Goal: Subscribe to service/newsletter

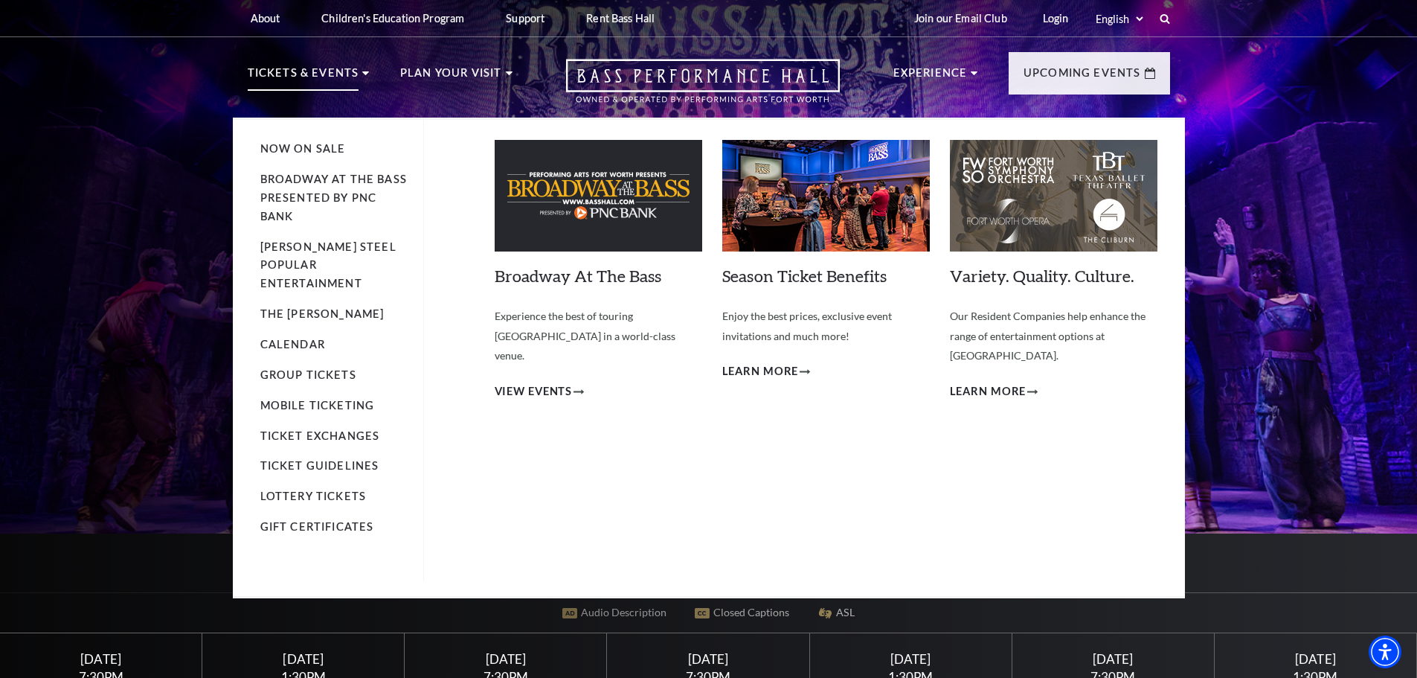
click at [357, 71] on li "Tickets & Events Now On Sale Broadway At The Bass presented by PNC Bank Irwin S…" at bounding box center [309, 91] width 122 height 54
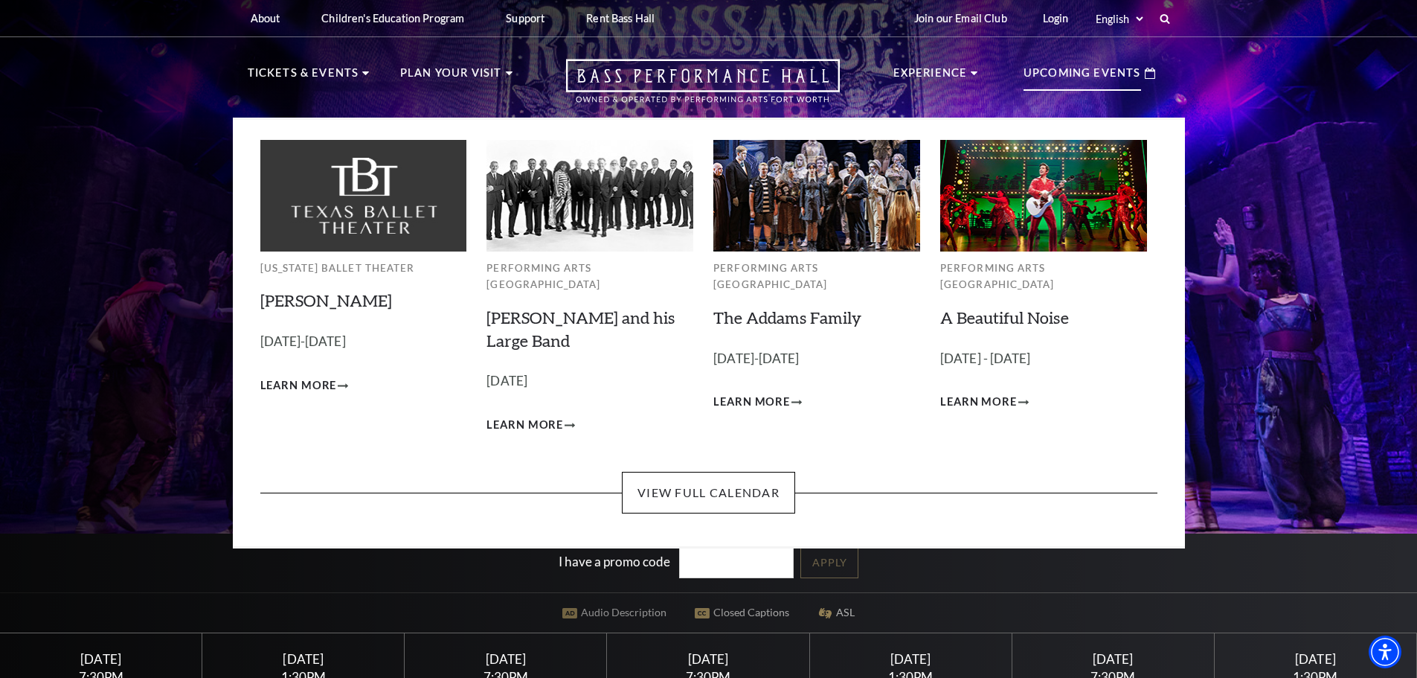
click at [1136, 74] on p "Upcoming Events" at bounding box center [1082, 77] width 118 height 27
click at [754, 474] on link "View Full Calendar" at bounding box center [708, 493] width 173 height 42
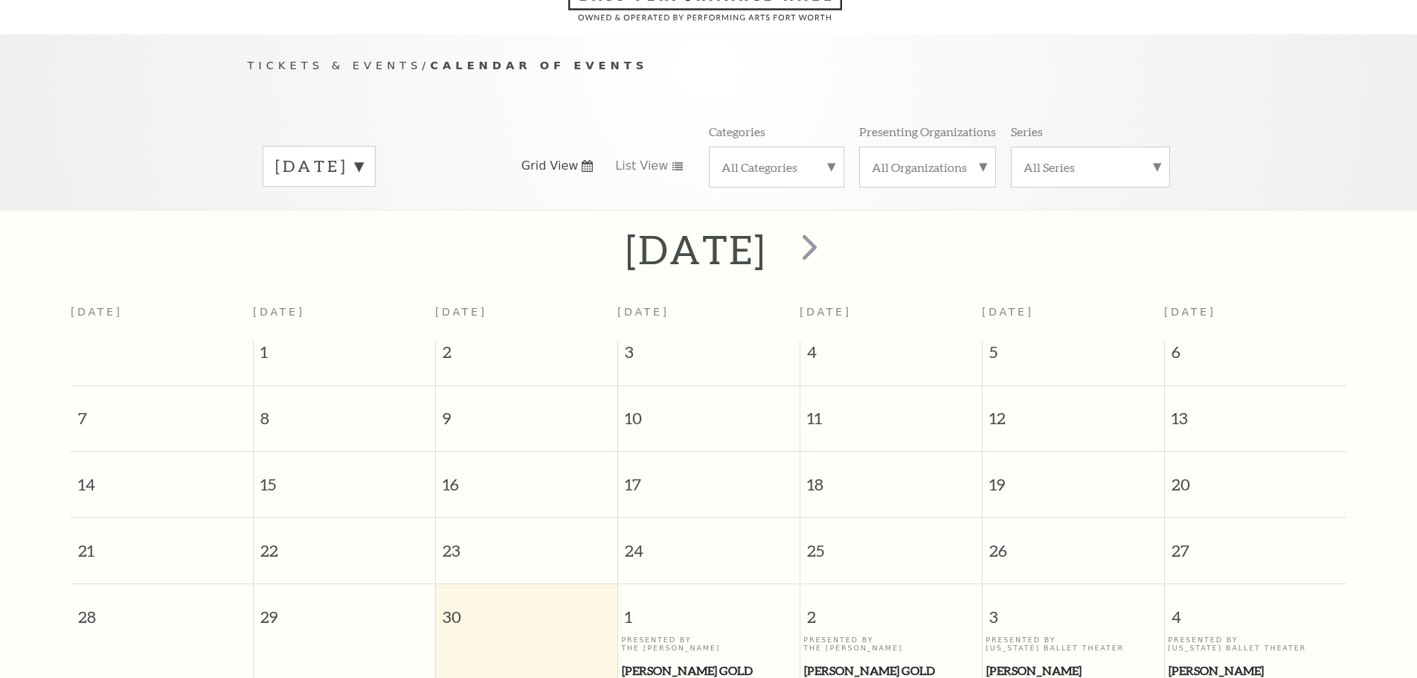
scroll to position [132, 0]
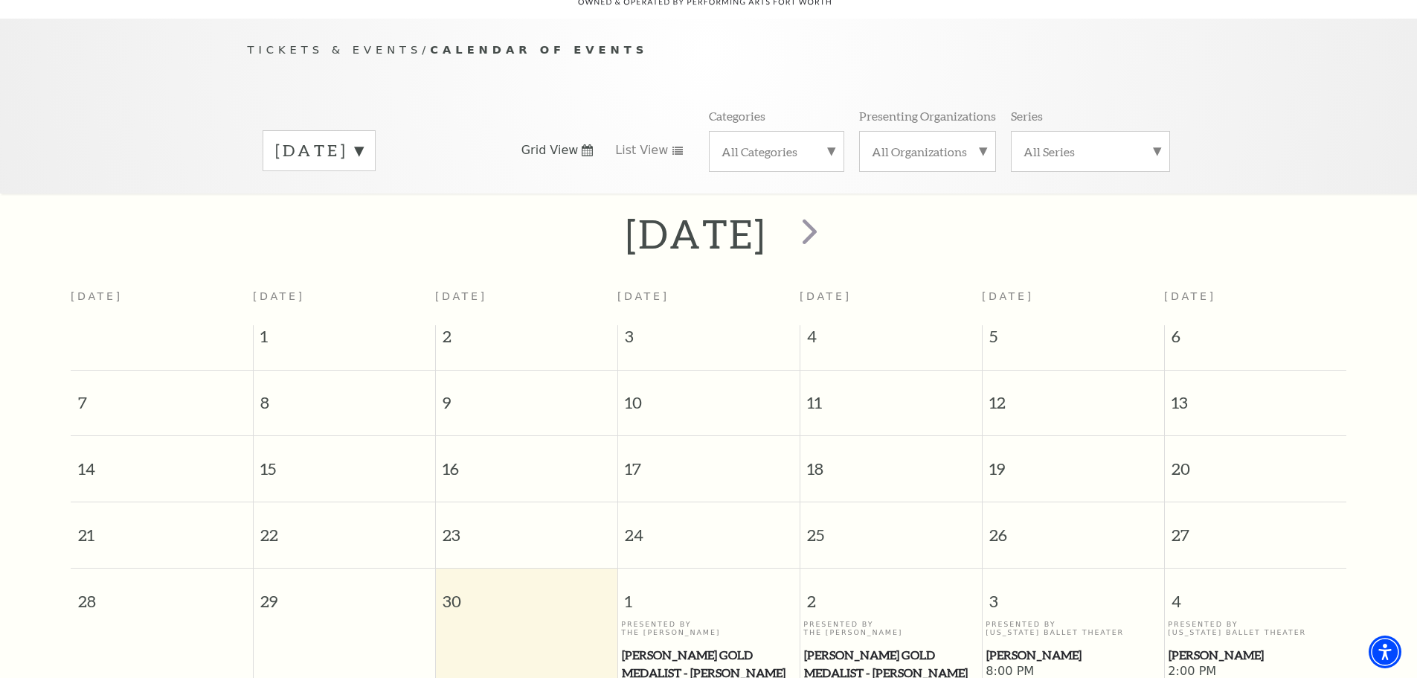
click at [363, 139] on label "September 2025" at bounding box center [319, 150] width 88 height 23
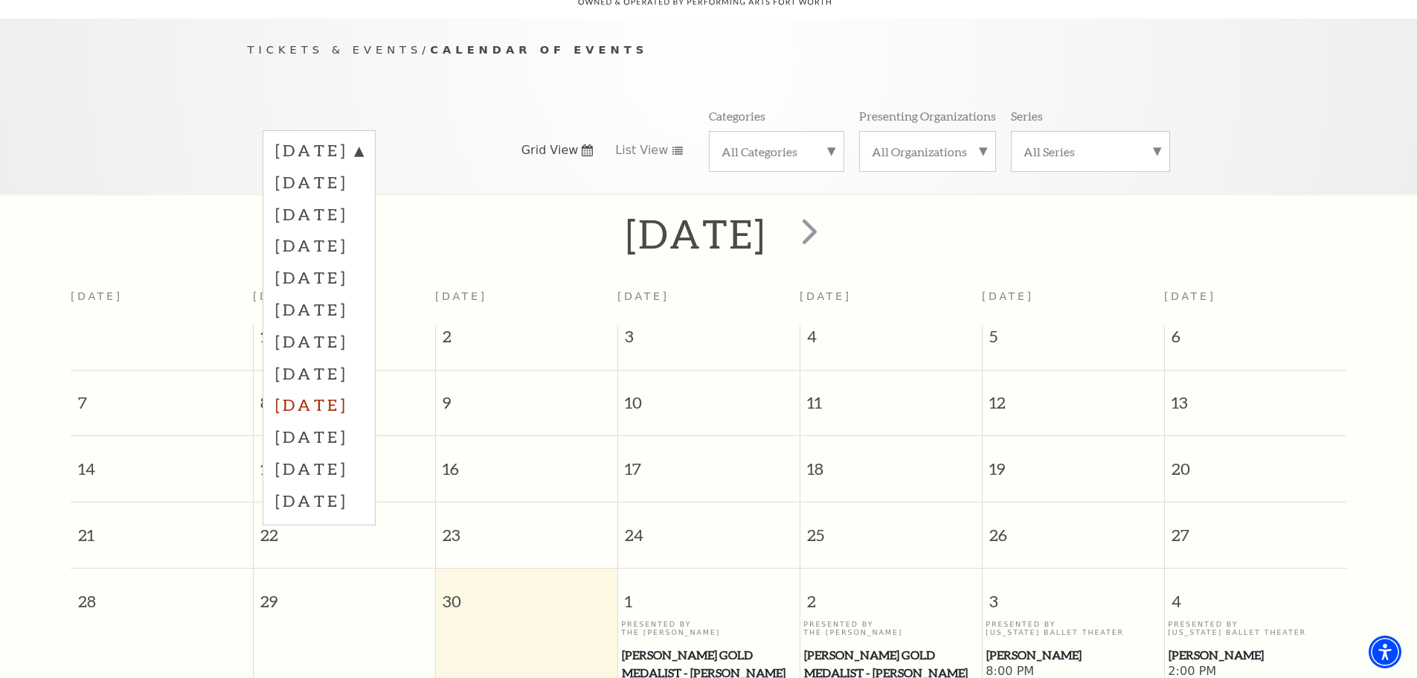
click at [354, 388] on label "May 2026" at bounding box center [319, 404] width 88 height 32
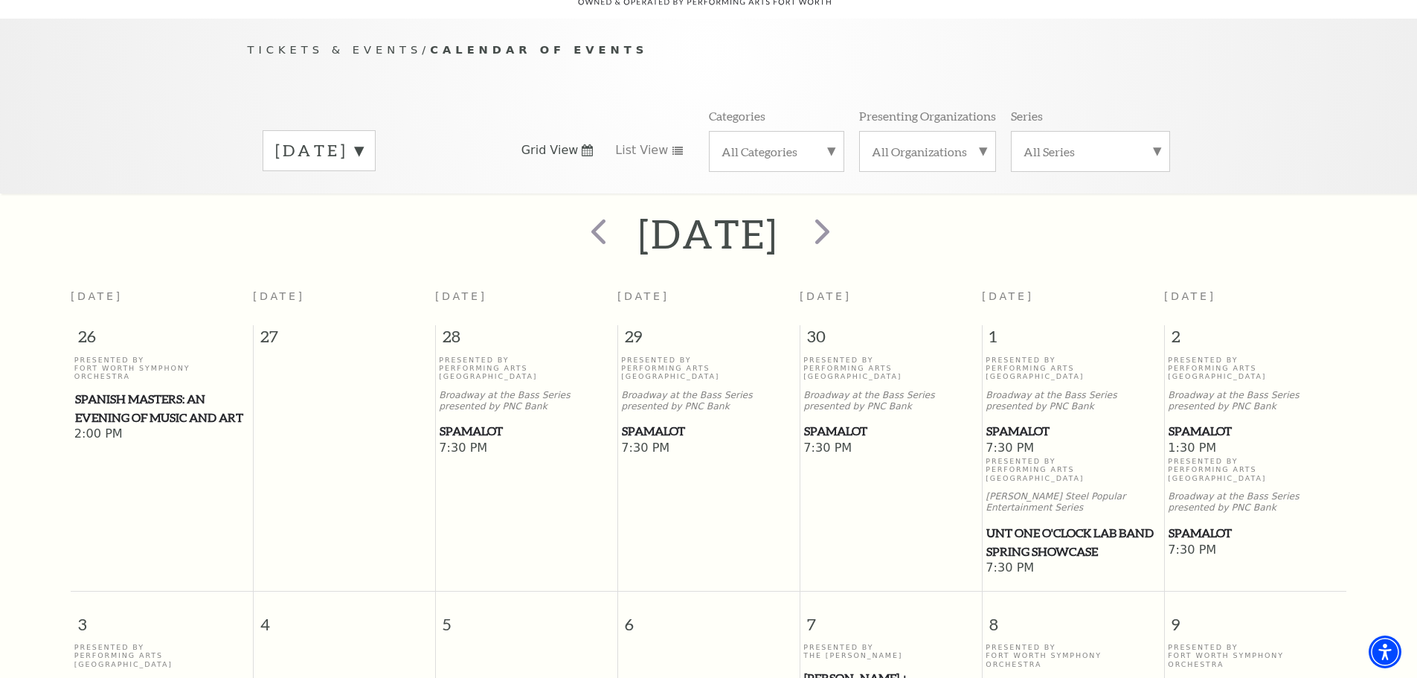
click at [1211, 524] on span "Spamalot" at bounding box center [1254, 533] width 173 height 19
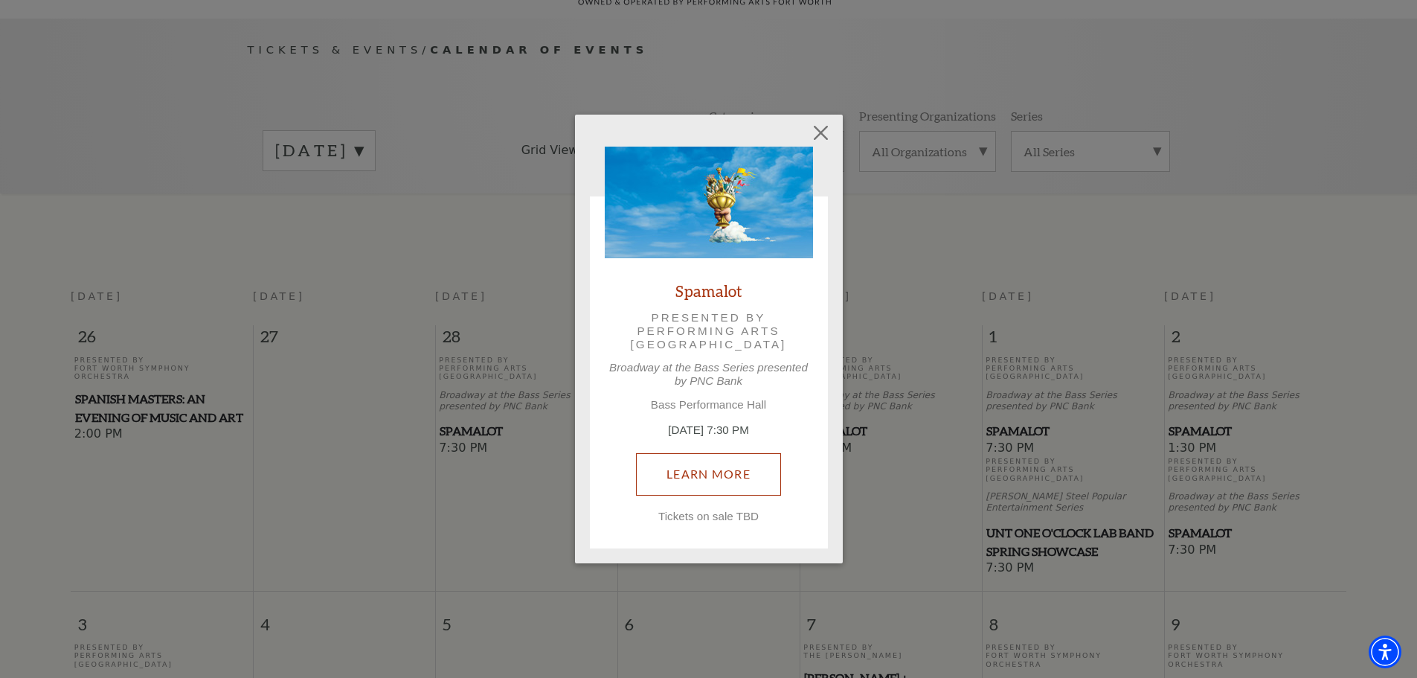
click at [754, 478] on link "Learn More" at bounding box center [708, 474] width 145 height 42
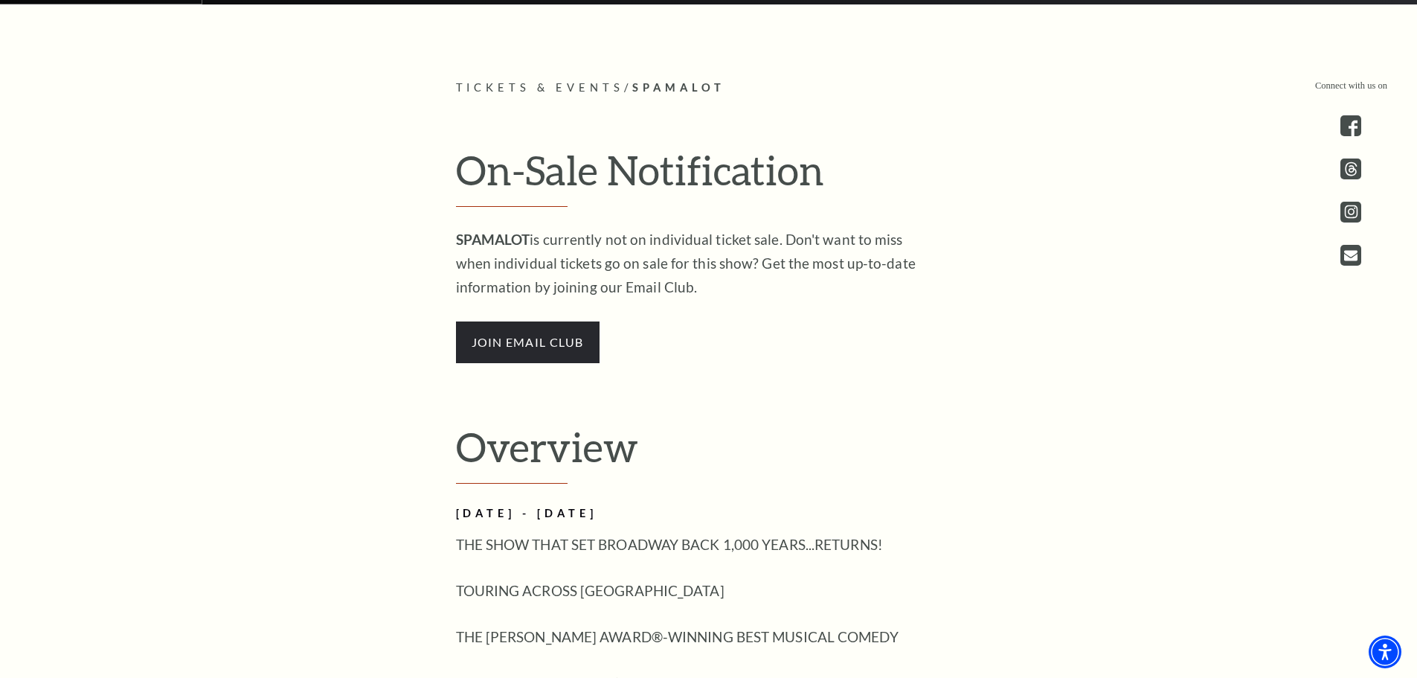
scroll to position [595, 0]
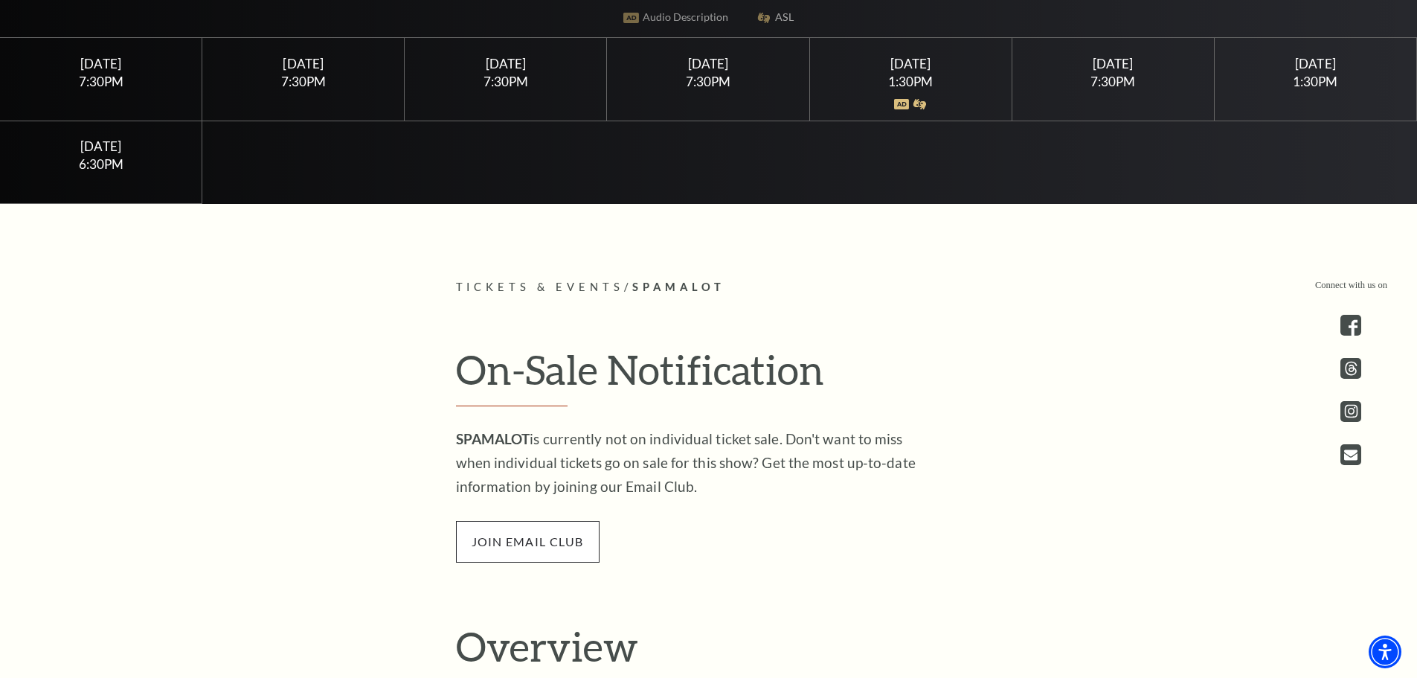
click at [547, 542] on span "join email club" at bounding box center [528, 542] width 144 height 42
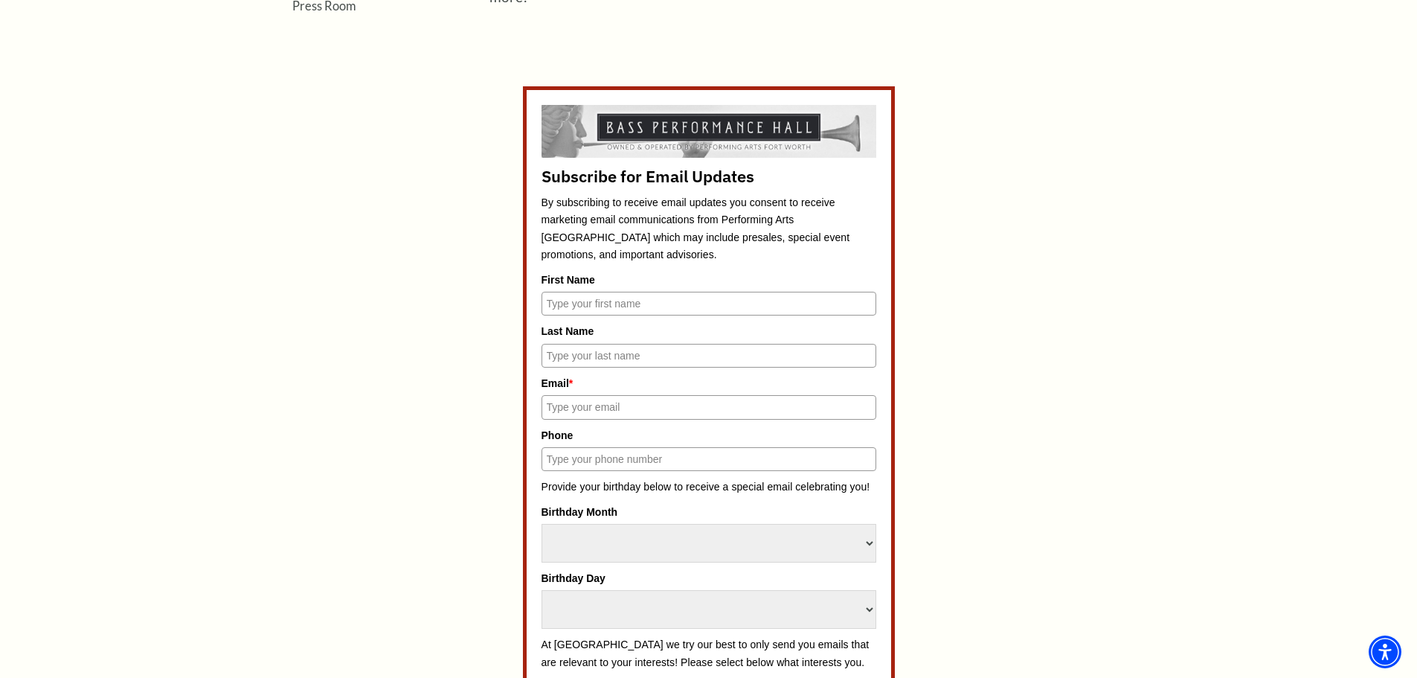
scroll to position [669, 0]
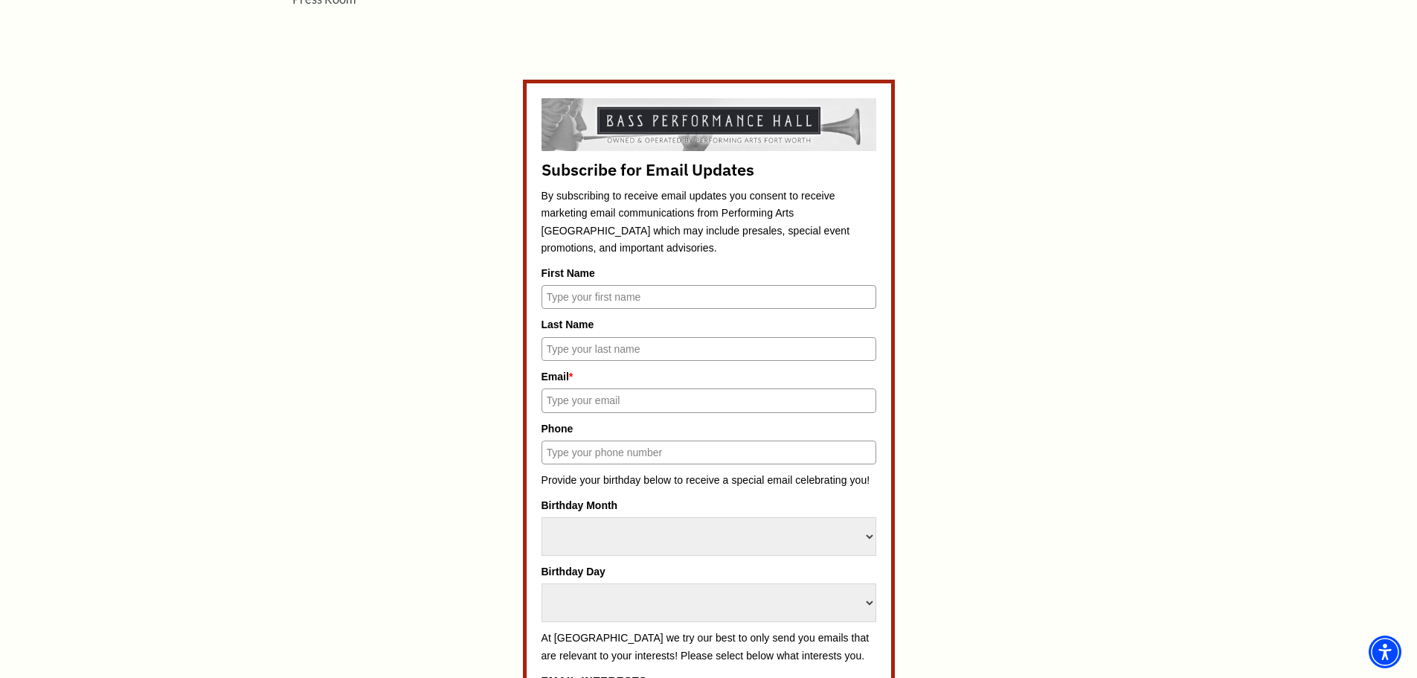
click at [698, 289] on input "First Name" at bounding box center [708, 297] width 335 height 24
type input "Hunter"
click at [643, 347] on input "Last Name" at bounding box center [708, 349] width 335 height 24
type input "Boyd"
click at [637, 399] on input "Email *" at bounding box center [708, 400] width 335 height 24
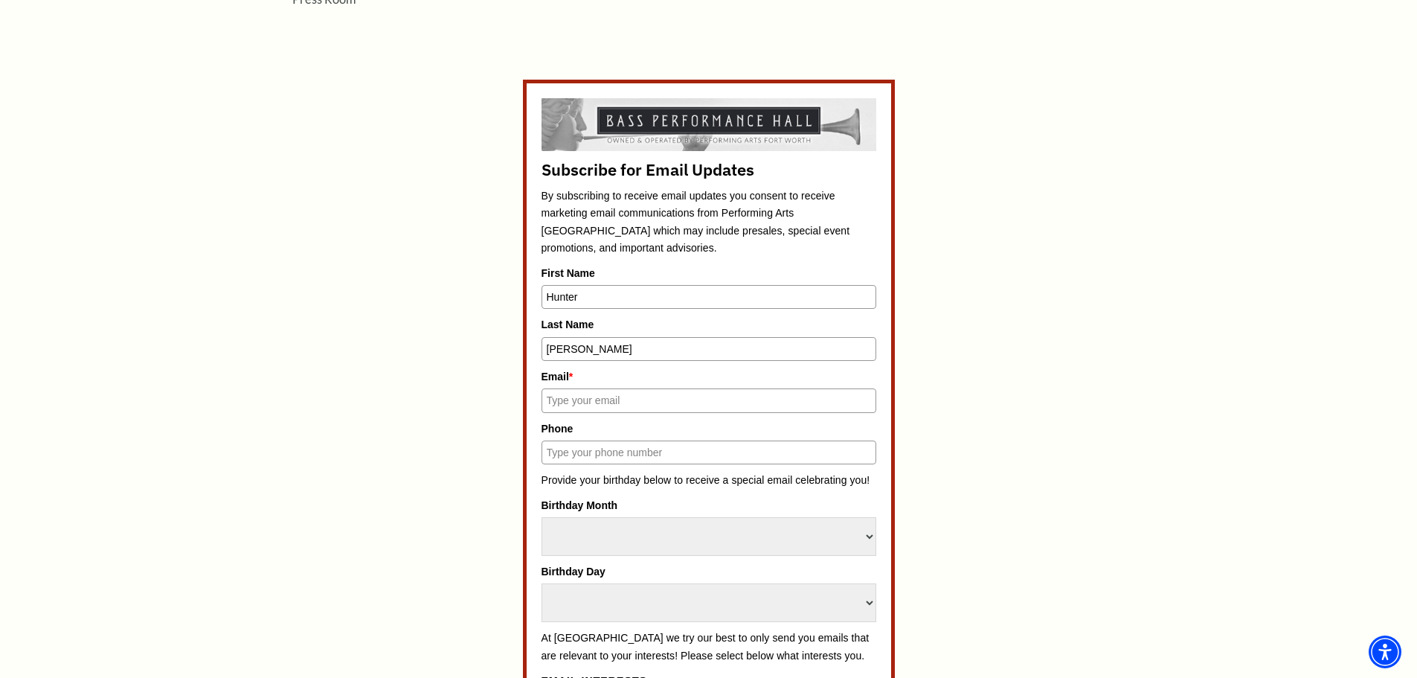
type input "Hunter.Boyd@84Lumber.com"
click at [655, 451] on input "Phone" at bounding box center [708, 452] width 335 height 24
type input "8322334029"
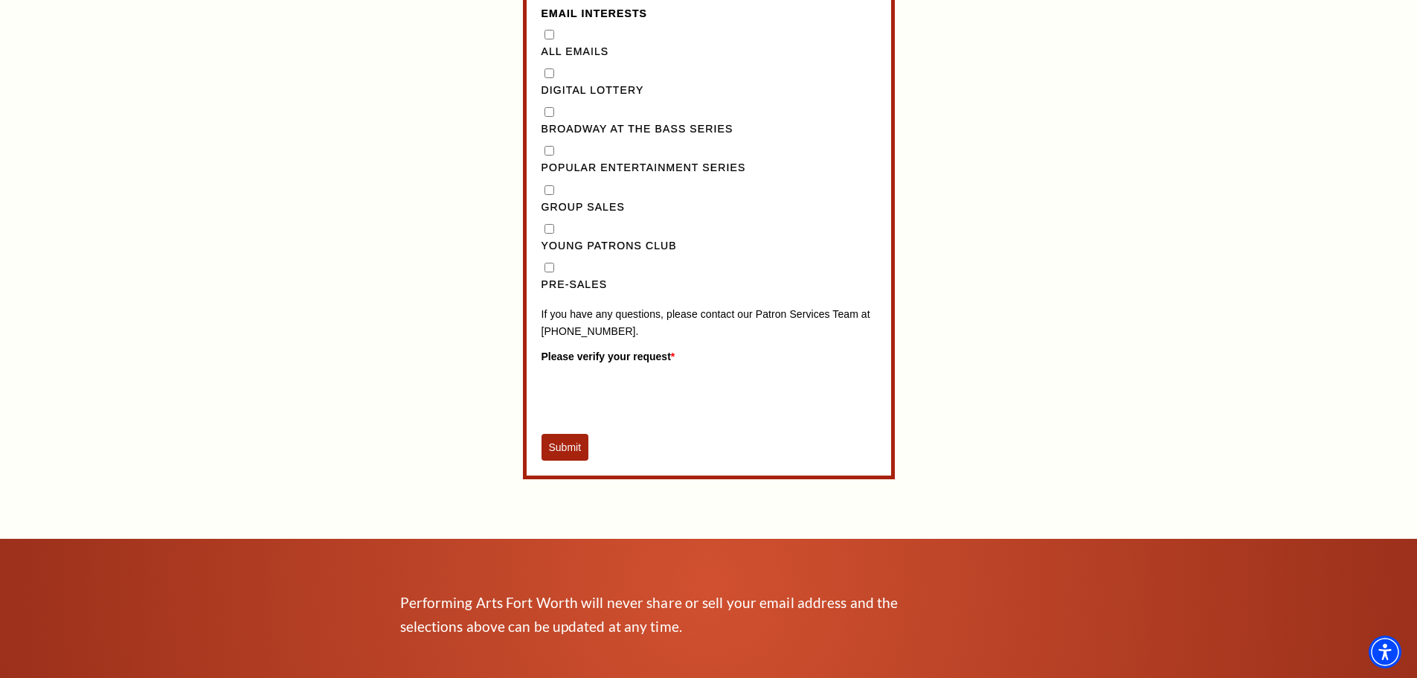
scroll to position [1339, 0]
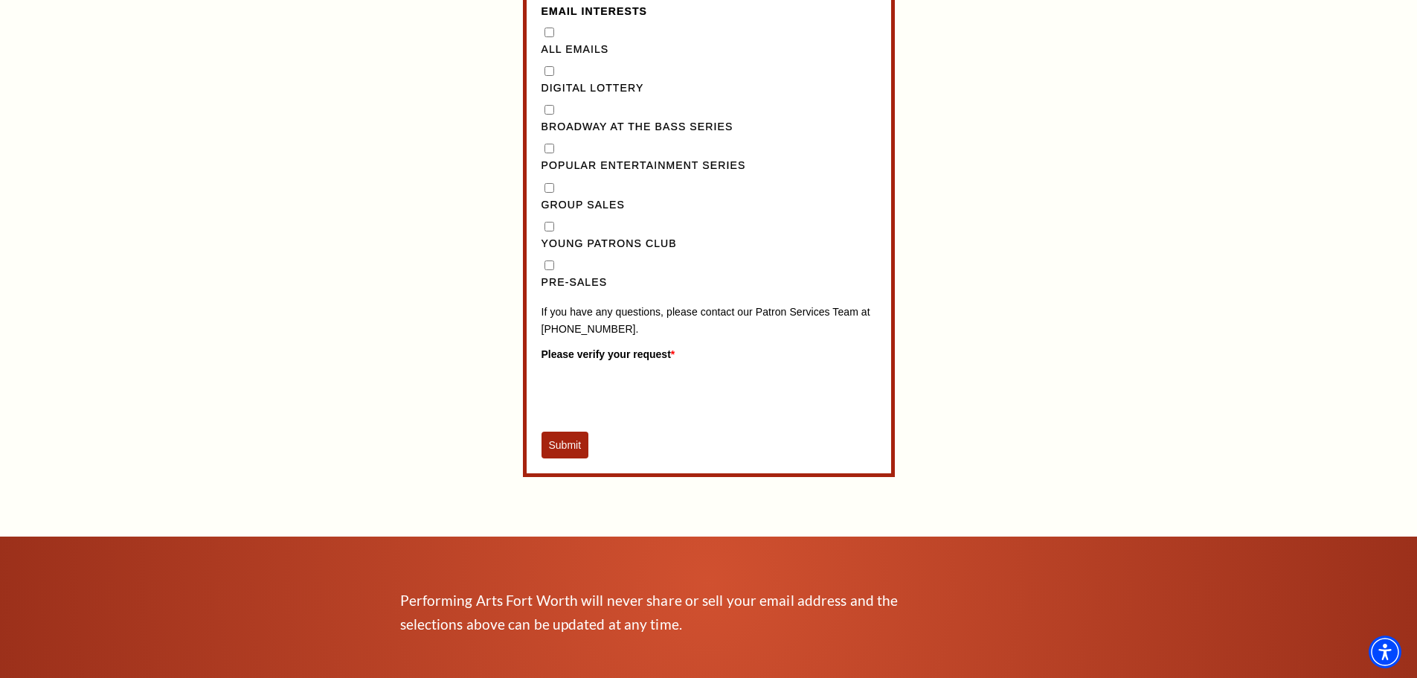
click at [570, 458] on button "Submit" at bounding box center [565, 444] width 48 height 27
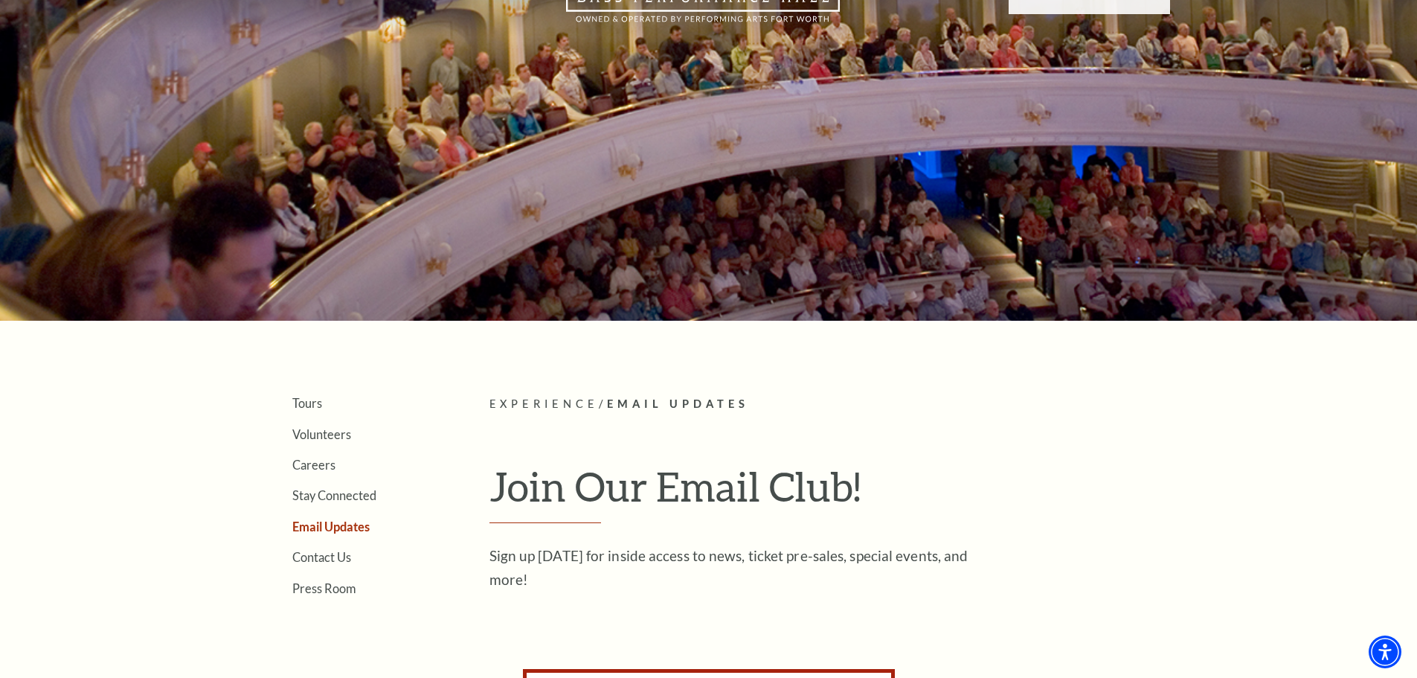
scroll to position [0, 0]
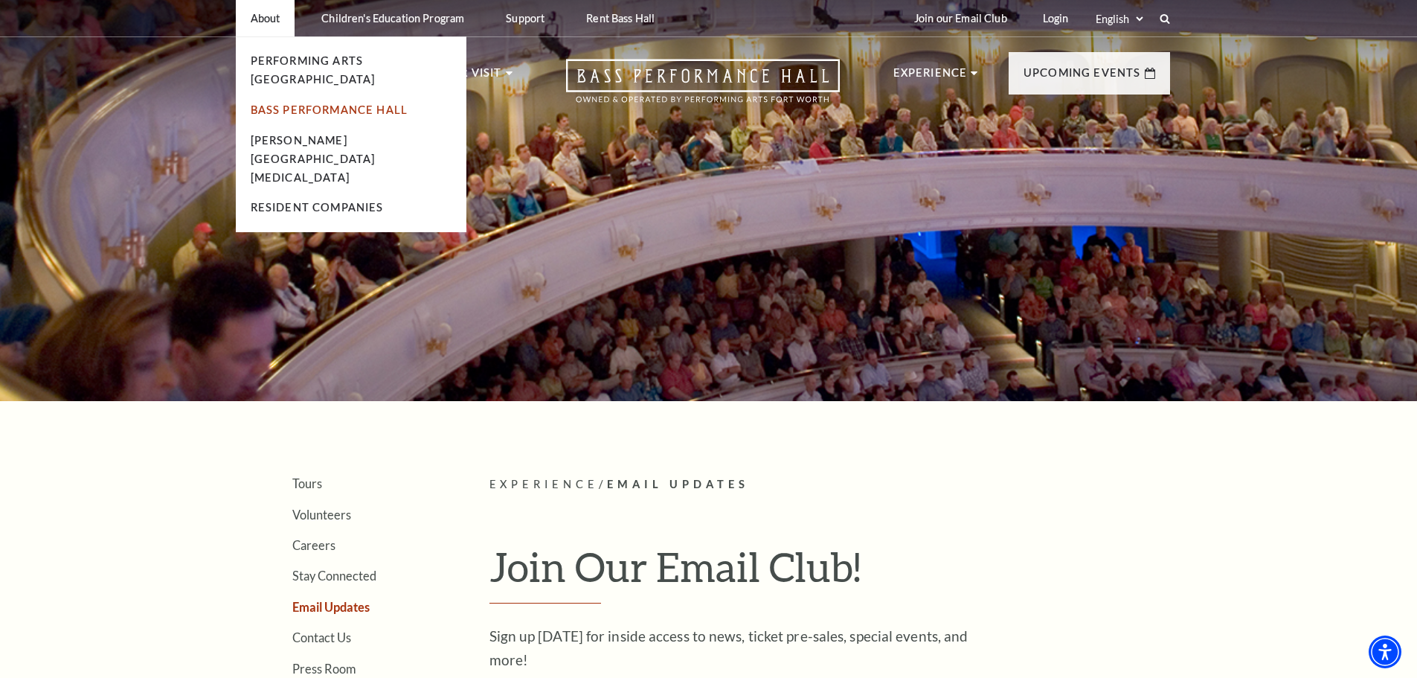
click at [344, 103] on link "Bass Performance Hall" at bounding box center [330, 109] width 158 height 13
